Goal: Task Accomplishment & Management: Manage account settings

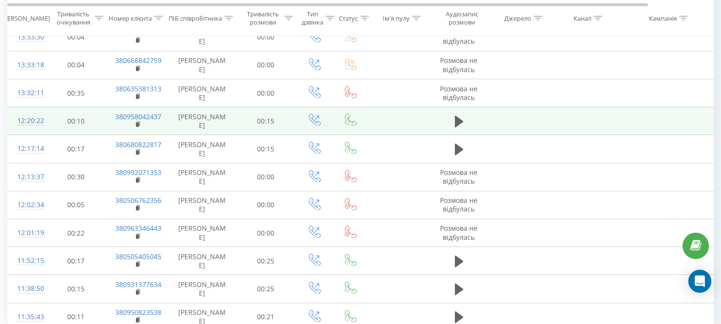
scroll to position [776, 0]
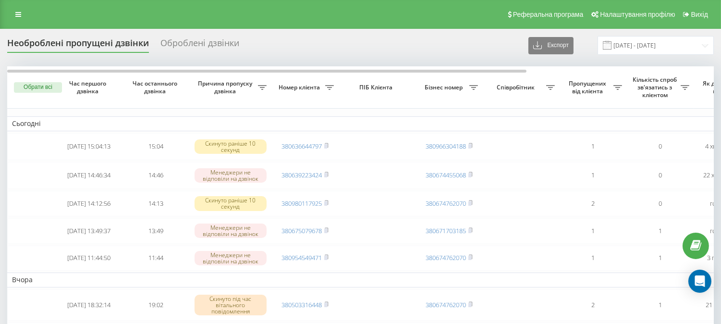
click at [436, 18] on div "Реферальна програма Налаштування профілю Вихід" at bounding box center [360, 14] width 721 height 29
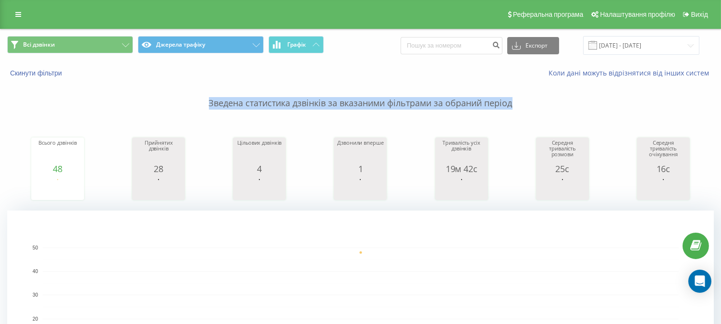
drag, startPoint x: 203, startPoint y: 104, endPoint x: 515, endPoint y: 88, distance: 312.3
click at [515, 88] on p "Зведена статистика дзвінків за вказаними фільтрами за обраний період" at bounding box center [360, 94] width 707 height 32
click at [519, 106] on p "Зведена статистика дзвінків за вказаними фільтрами за обраний період" at bounding box center [360, 94] width 707 height 32
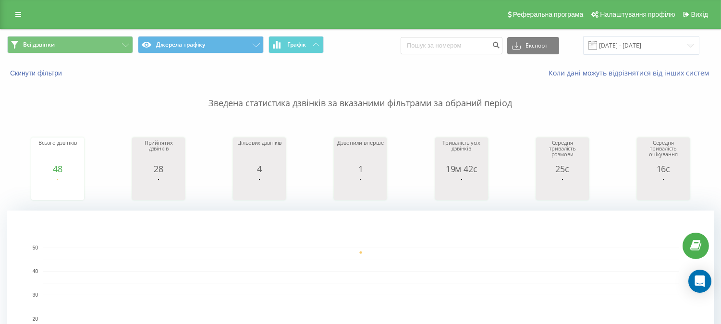
click at [703, 166] on div "Всього дзвінків 48 date totalCalls 20.09.25 48 date totalCalls 20.09.25 48 20.0…" at bounding box center [360, 159] width 707 height 83
click at [349, 14] on div "Реферальна програма Налаштування профілю Вихід" at bounding box center [360, 14] width 721 height 29
click at [426, 12] on div "Реферальна програма Налаштування профілю Вихід" at bounding box center [360, 14] width 721 height 29
click at [484, 270] on g "[DATE] 0 10 20 30 40 50" at bounding box center [356, 309] width 646 height 129
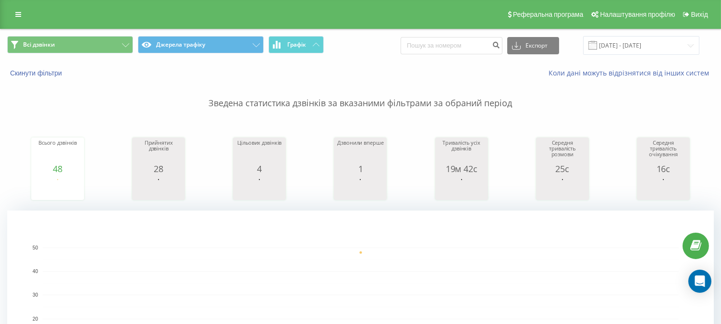
drag, startPoint x: 484, startPoint y: 270, endPoint x: 402, endPoint y: 319, distance: 95.9
drag, startPoint x: 454, startPoint y: 18, endPoint x: 444, endPoint y: 3, distance: 18.3
click at [452, 15] on div "Реферальна програма Налаштування профілю Вихід" at bounding box center [360, 14] width 721 height 29
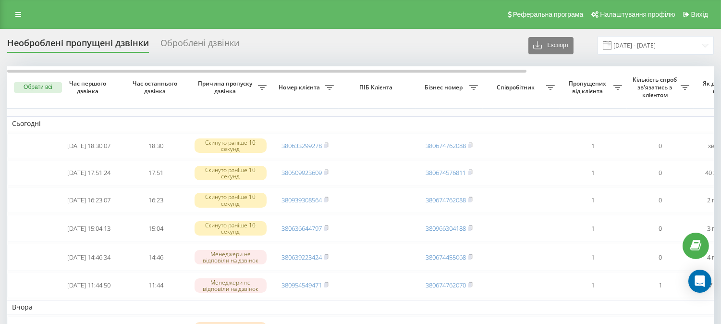
click at [449, 18] on div "Реферальна програма Налаштування профілю Вихід" at bounding box center [360, 14] width 721 height 29
click at [19, 16] on icon at bounding box center [18, 14] width 6 height 7
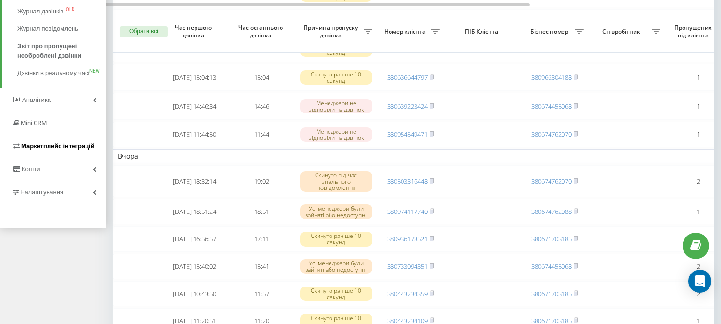
scroll to position [160, 0]
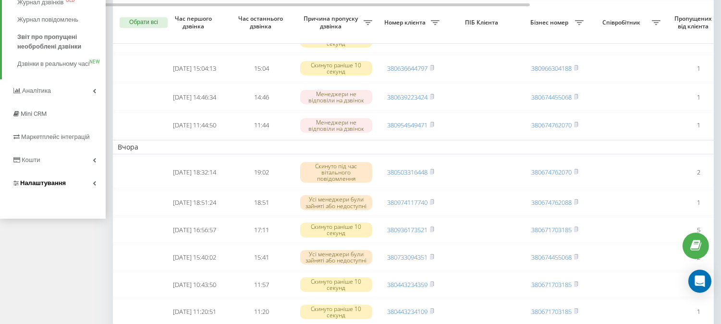
click at [42, 186] on span "Налаштування" at bounding box center [43, 182] width 46 height 7
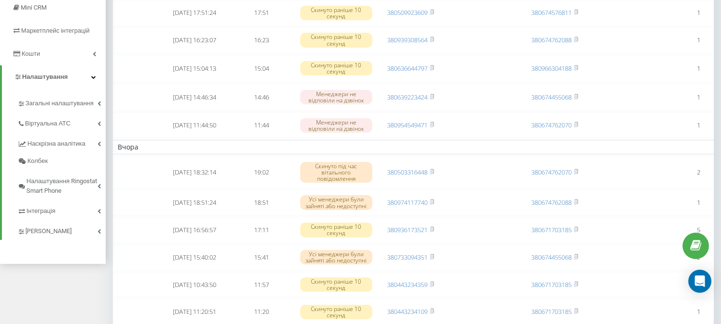
scroll to position [44, 0]
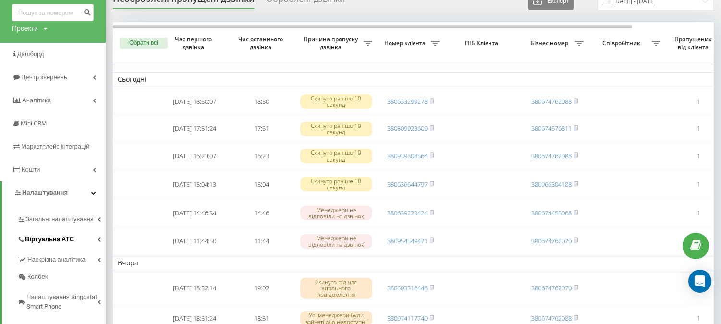
click at [59, 235] on span "Віртуальна АТС" at bounding box center [49, 240] width 49 height 10
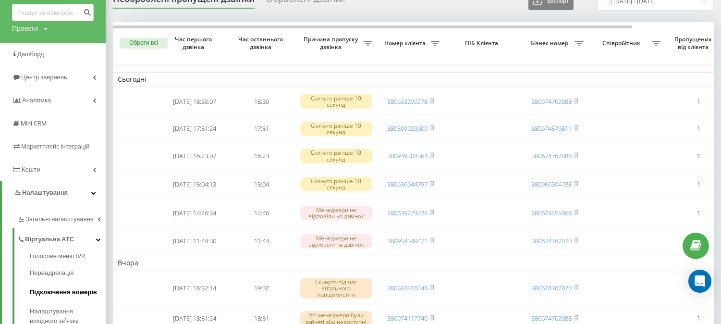
click at [70, 291] on span "Підключення номерів" at bounding box center [63, 292] width 67 height 10
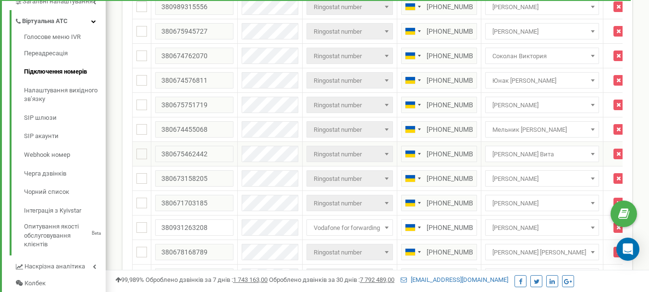
scroll to position [288, 0]
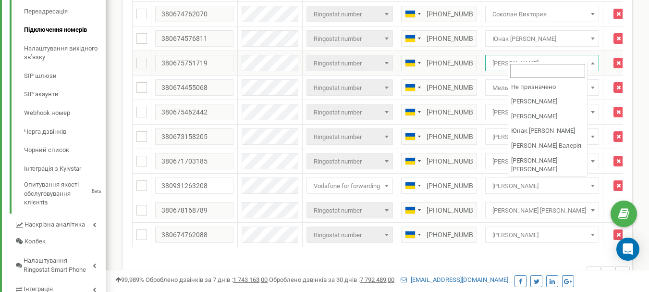
click at [527, 57] on span "[PERSON_NAME]" at bounding box center [542, 63] width 107 height 13
select select "70498"
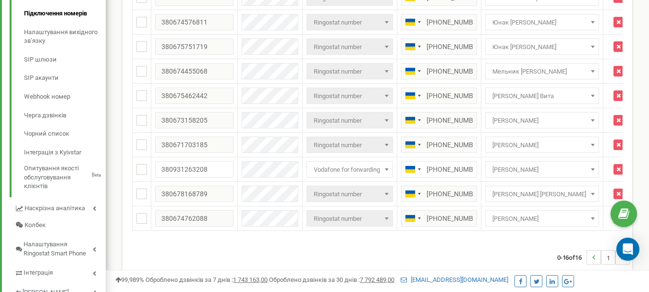
scroll to position [337, 0]
